Goal: Task Accomplishment & Management: Use online tool/utility

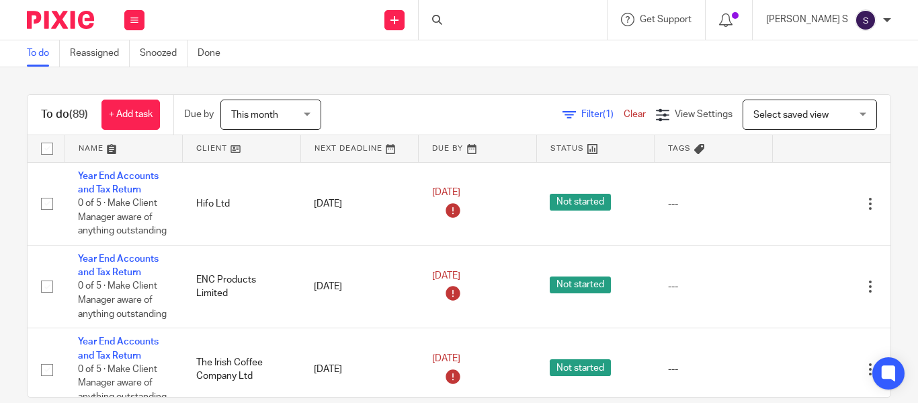
click at [491, 24] on div at bounding box center [513, 20] width 188 height 40
click at [484, 23] on input "Search" at bounding box center [506, 22] width 121 height 12
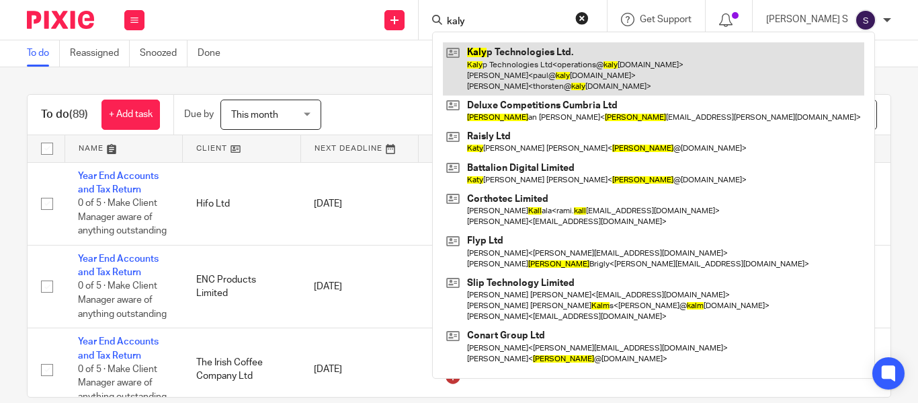
type input "kaly"
click at [545, 56] on link at bounding box center [653, 68] width 421 height 53
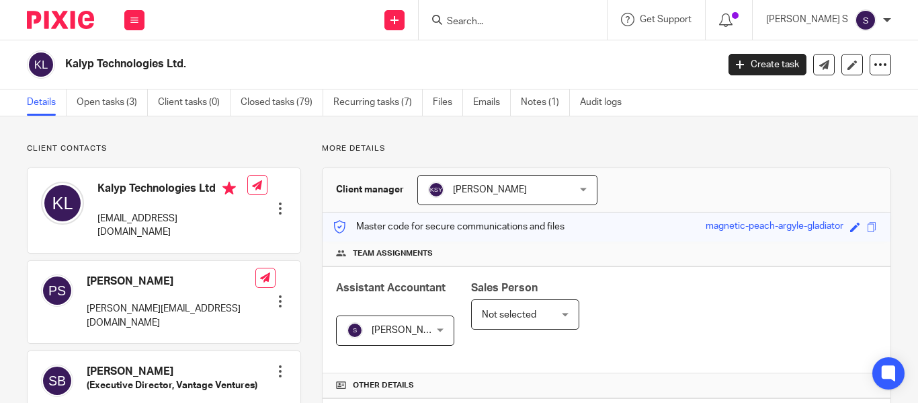
click at [383, 98] on link "Recurring tasks (7)" at bounding box center [377, 102] width 89 height 26
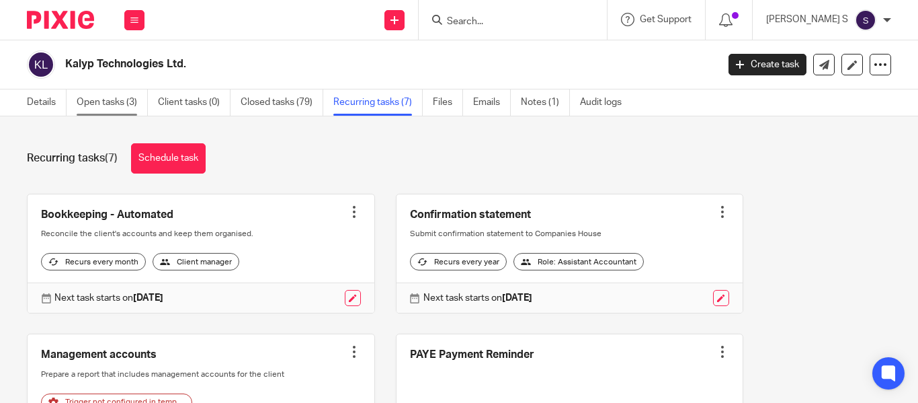
click at [130, 91] on link "Open tasks (3)" at bounding box center [112, 102] width 71 height 26
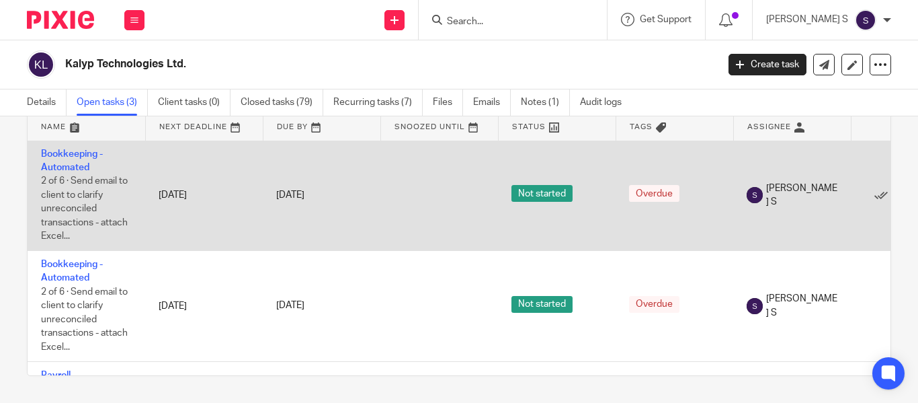
scroll to position [1, 108]
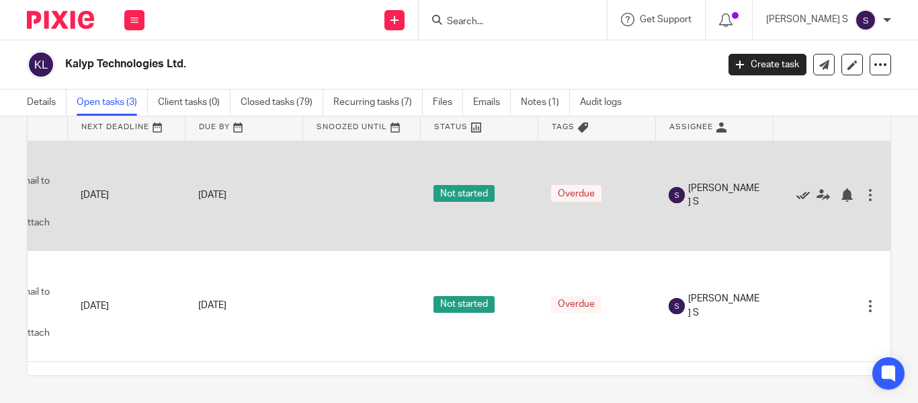
click at [796, 193] on icon at bounding box center [802, 194] width 13 height 13
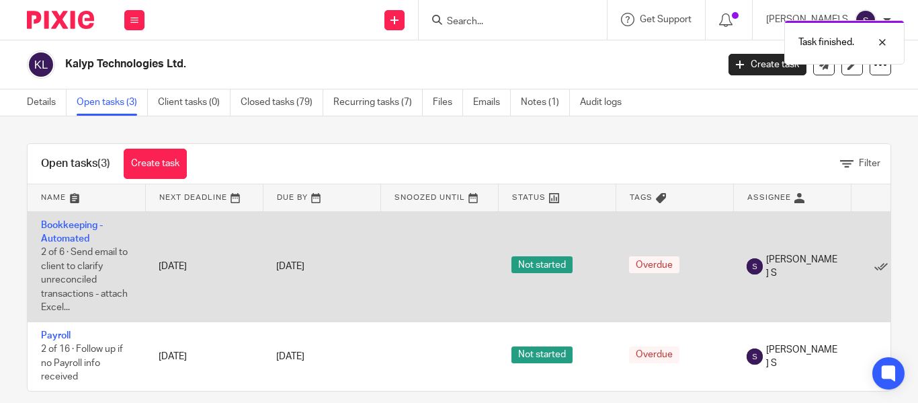
scroll to position [26, 0]
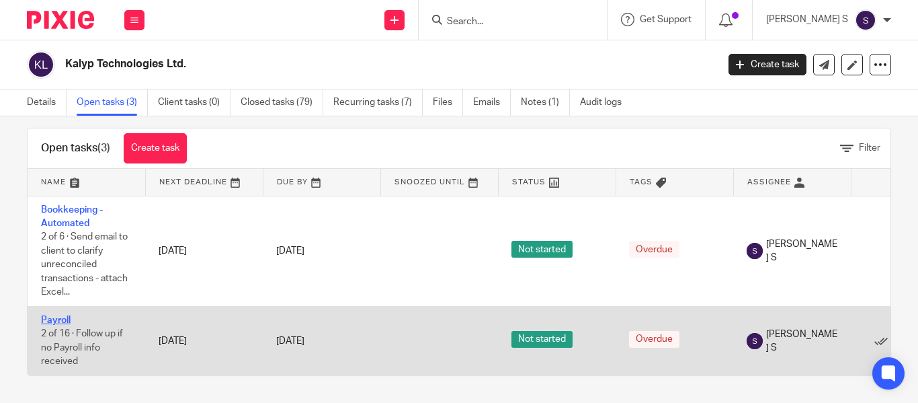
click at [65, 315] on link "Payroll" at bounding box center [56, 319] width 30 height 9
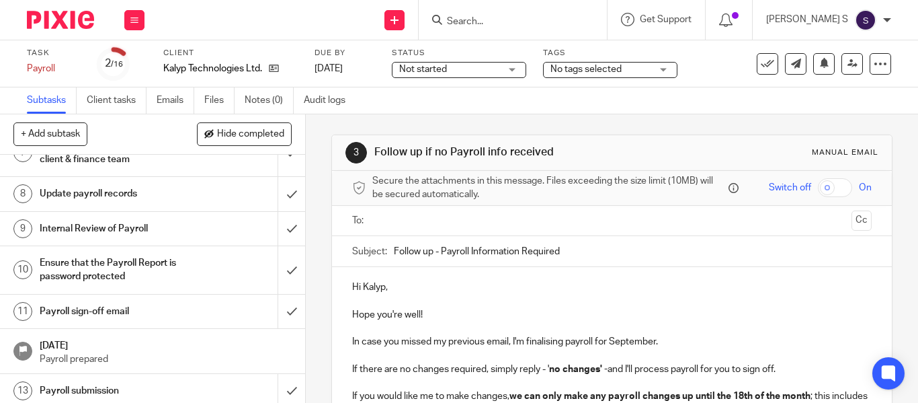
scroll to position [305, 0]
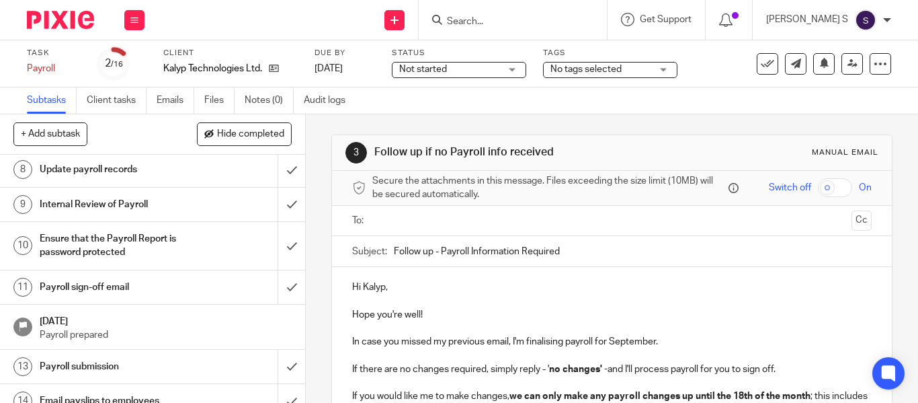
click at [226, 297] on div "Payroll sign-off email" at bounding box center [152, 287] width 225 height 20
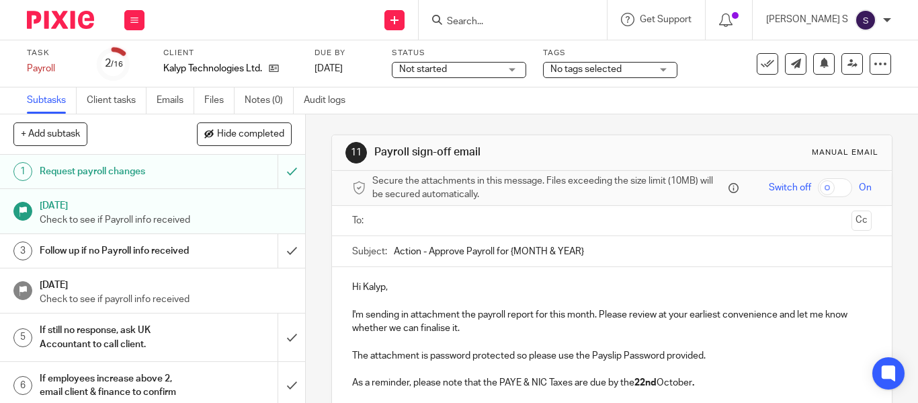
drag, startPoint x: 509, startPoint y: 250, endPoint x: 610, endPoint y: 251, distance: 100.8
click at [610, 251] on input "Action - Approve Payroll for {MONTH & YEAR}" at bounding box center [633, 251] width 478 height 30
type input "Action - Approve Payroll for September 2025"
click at [433, 289] on p "Hi Kalyp," at bounding box center [612, 286] width 520 height 13
click at [418, 228] on input "text" at bounding box center [611, 220] width 468 height 15
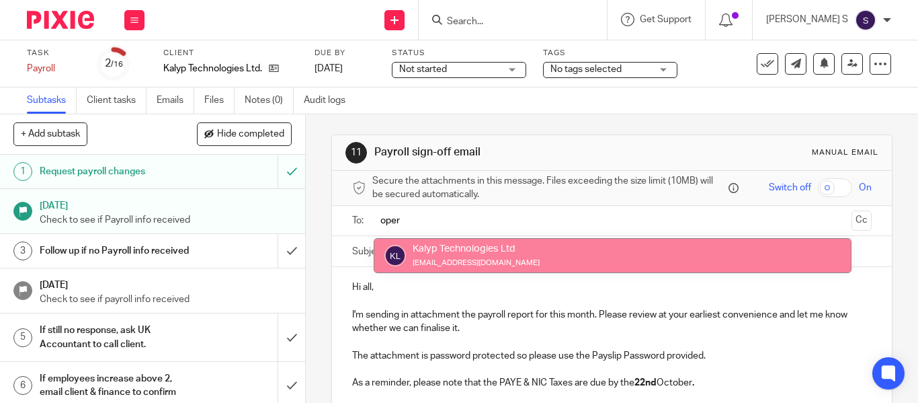
type input "oper"
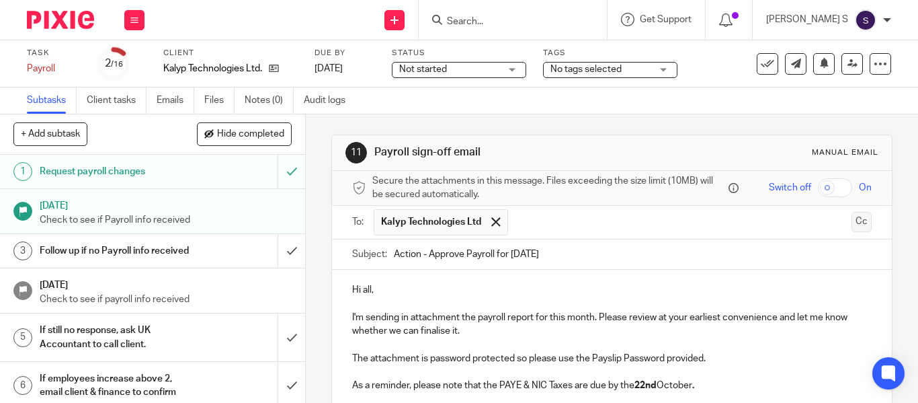
click at [852, 226] on button "Cc" at bounding box center [862, 222] width 20 height 20
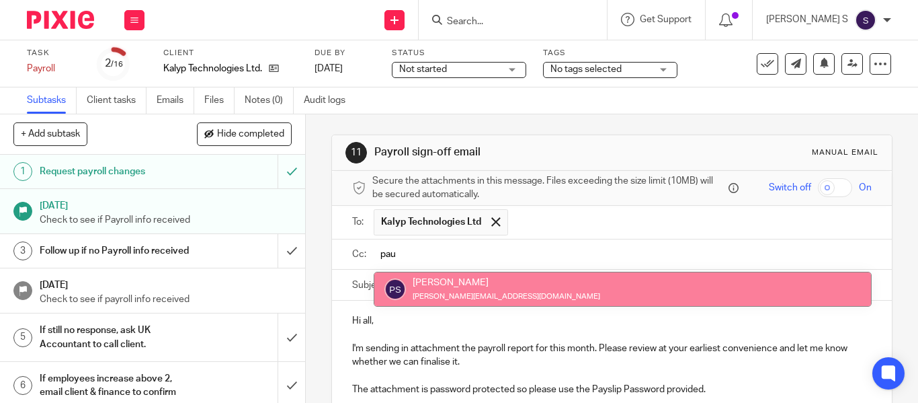
type input "pau"
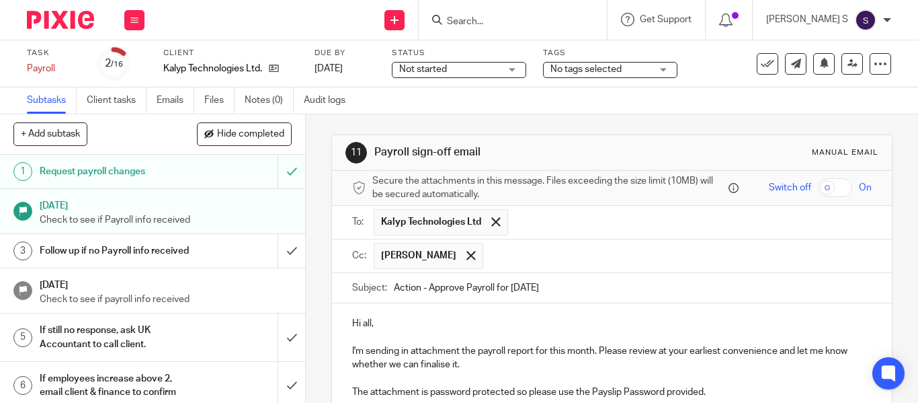
click at [529, 257] on input "text" at bounding box center [678, 256] width 376 height 26
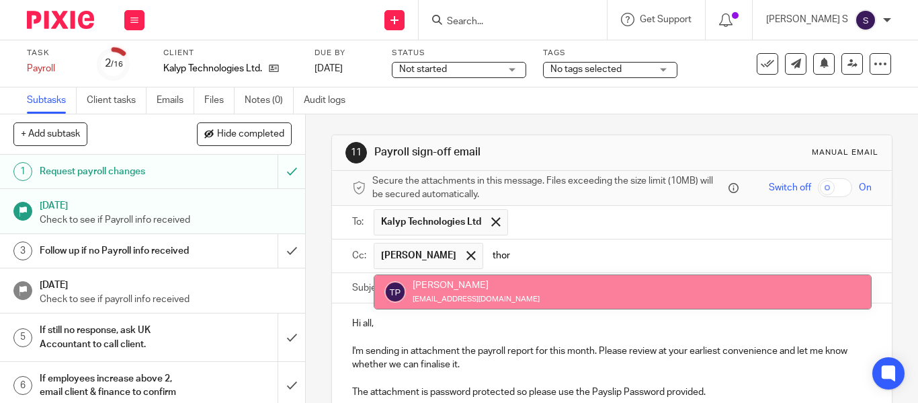
type input "thor"
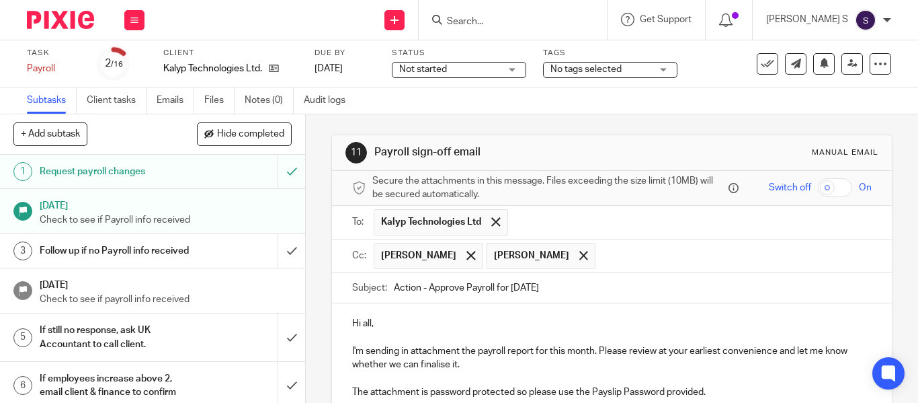
click at [602, 256] on input "text" at bounding box center [734, 256] width 264 height 26
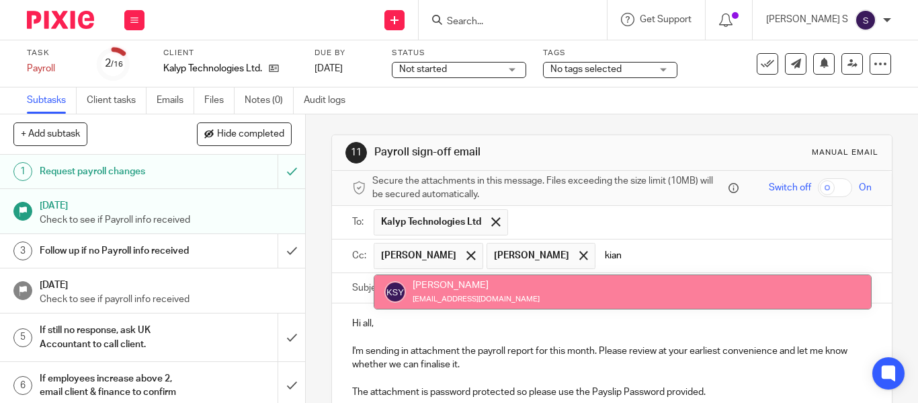
type input "kian"
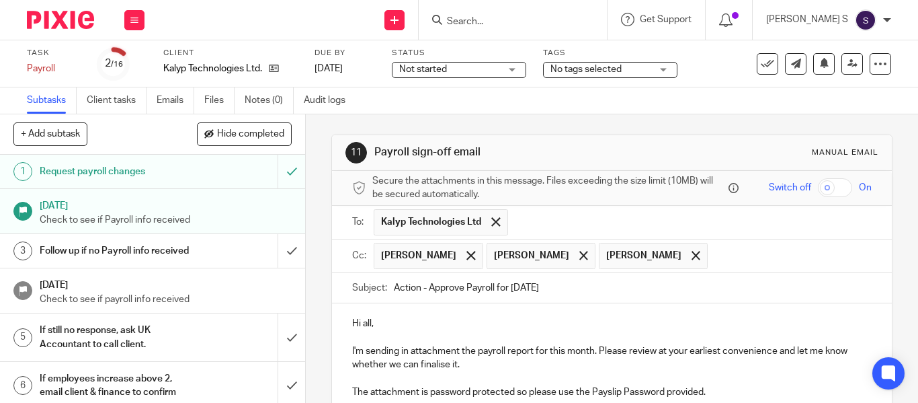
click at [714, 256] on input "text" at bounding box center [790, 256] width 152 height 26
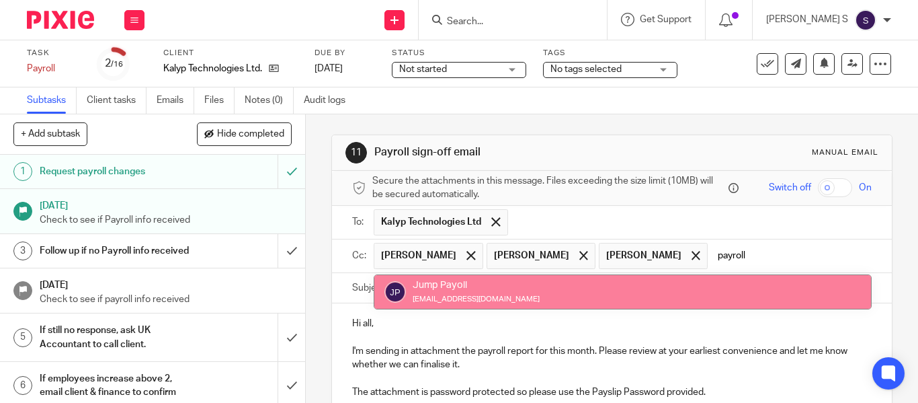
type input "payroll"
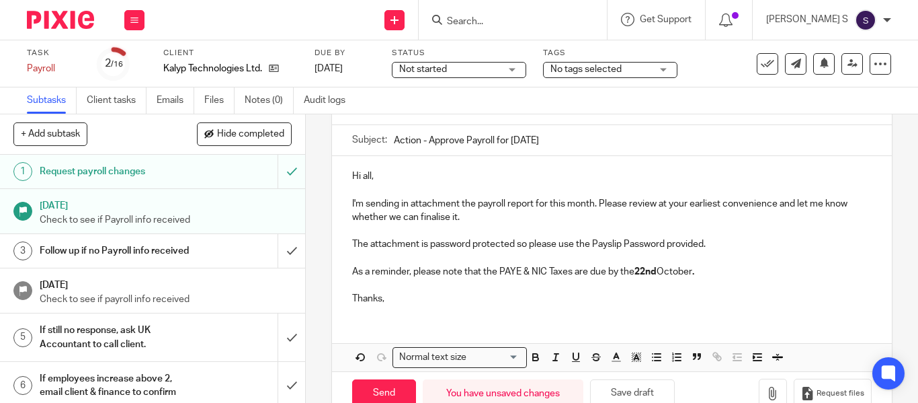
scroll to position [200, 0]
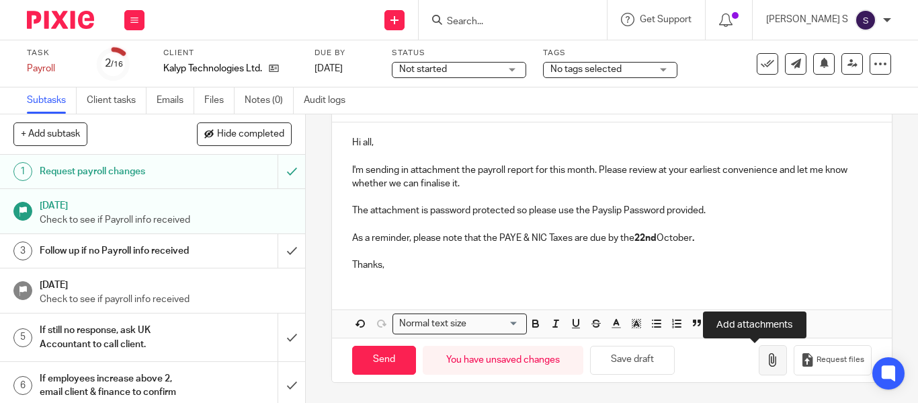
click at [766, 364] on icon "button" at bounding box center [772, 359] width 13 height 13
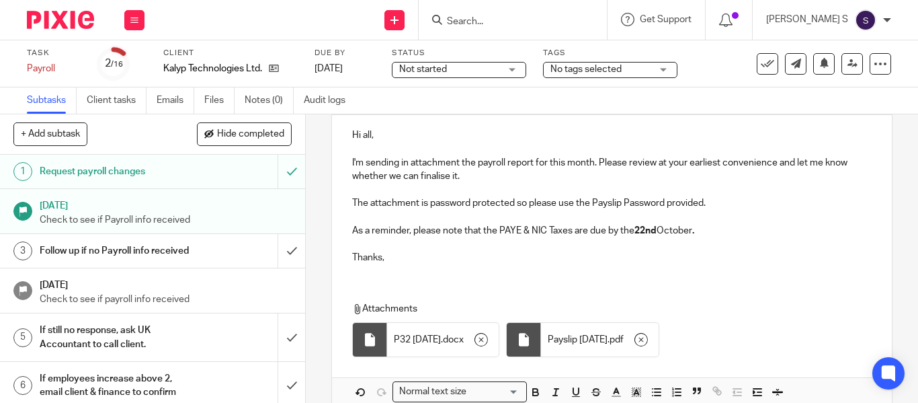
scroll to position [275, 0]
